Goal: Register for event/course

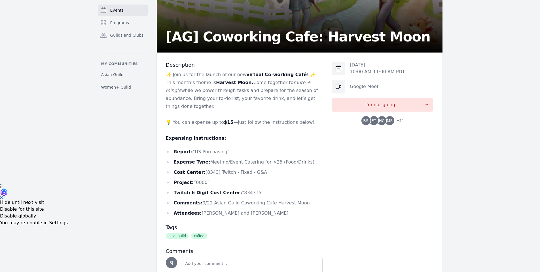
scroll to position [125, 0]
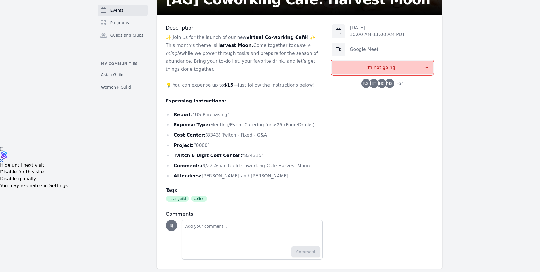
click at [385, 67] on span "I'm not going" at bounding box center [380, 67] width 88 height 7
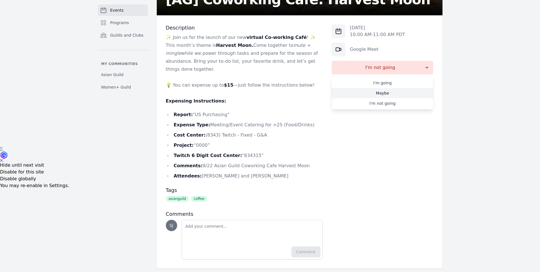
click at [394, 91] on link "Maybe" at bounding box center [383, 93] width 102 height 10
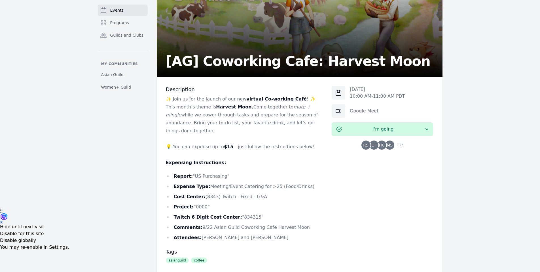
scroll to position [0, 0]
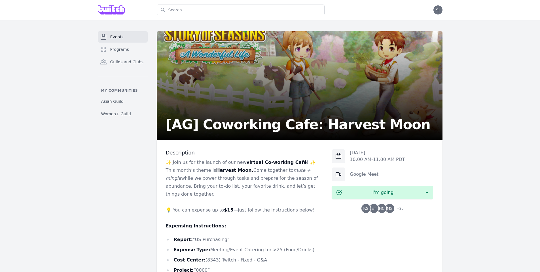
click at [113, 39] on span "Events" at bounding box center [116, 37] width 13 height 6
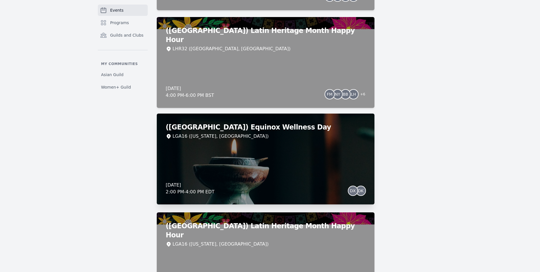
scroll to position [777, 0]
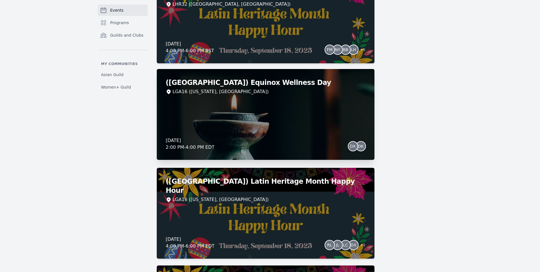
click at [267, 123] on div "([GEOGRAPHIC_DATA]) Equinox Wellness Day LGA16 ([US_STATE], [GEOGRAPHIC_DATA]) …" at bounding box center [266, 114] width 218 height 91
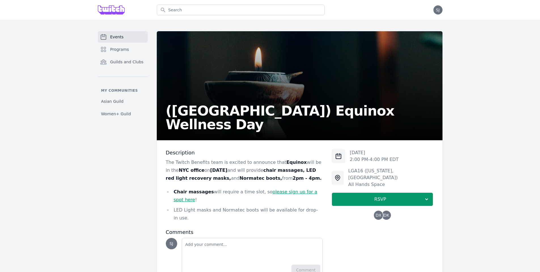
scroll to position [4, 0]
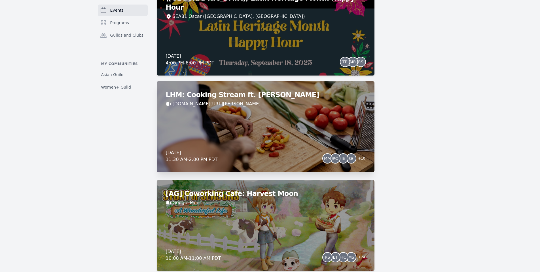
scroll to position [1171, 0]
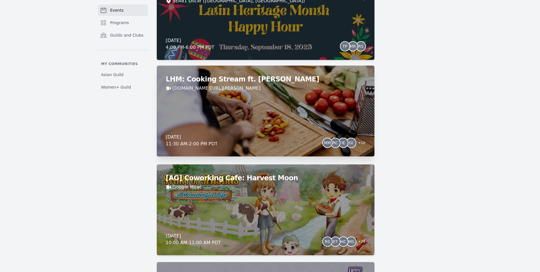
click at [242, 118] on div "LHM: Cooking Stream ft. [PERSON_NAME] [DOMAIN_NAME][URL][PERSON_NAME] [DATE] 11…" at bounding box center [266, 111] width 218 height 91
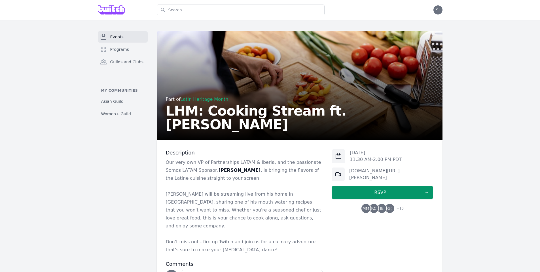
scroll to position [47, 0]
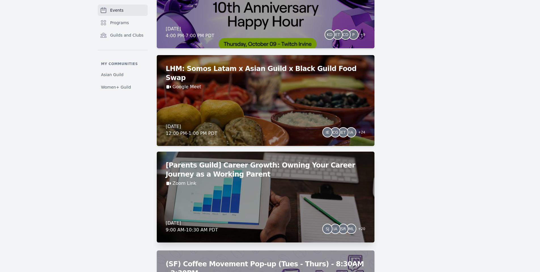
scroll to position [3049, 0]
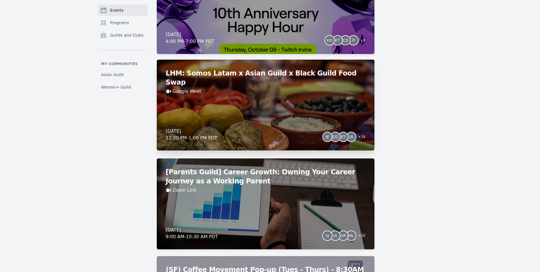
click at [233, 119] on div "LHM: Somos Latam x Asian Guild x Black Guild Food Swap Google Meet [DATE] 12:00…" at bounding box center [266, 105] width 218 height 91
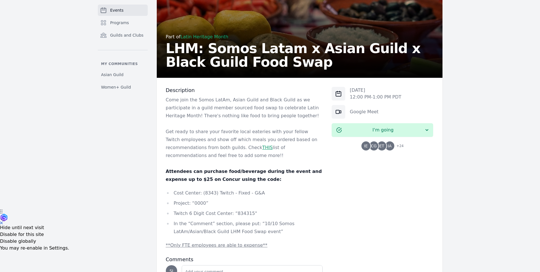
scroll to position [116, 0]
